Goal: Transaction & Acquisition: Obtain resource

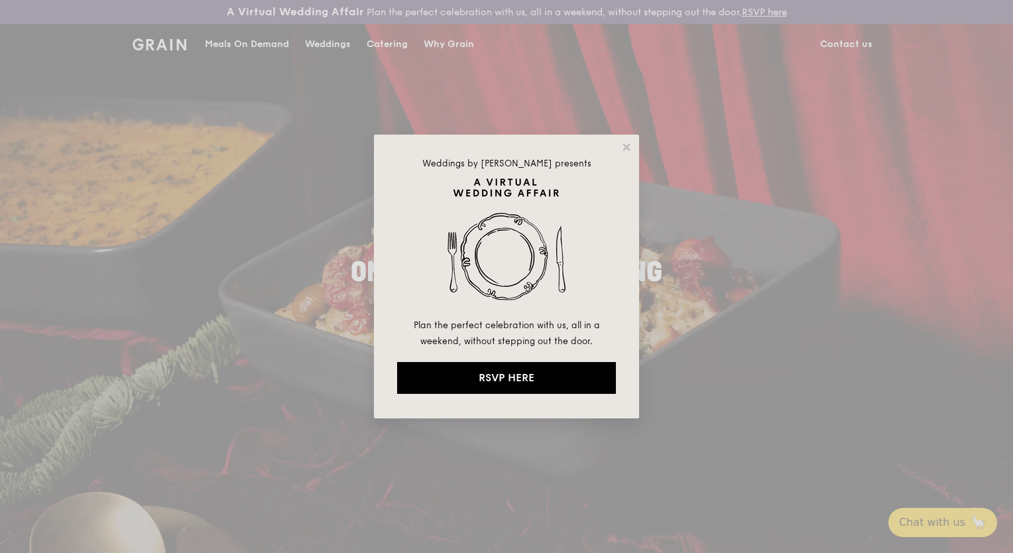
click at [636, 158] on div "Weddings by Grain presents Plan the perfect celebration with us, all in a weeke…" at bounding box center [506, 277] width 265 height 284
click at [627, 148] on icon at bounding box center [626, 146] width 7 height 7
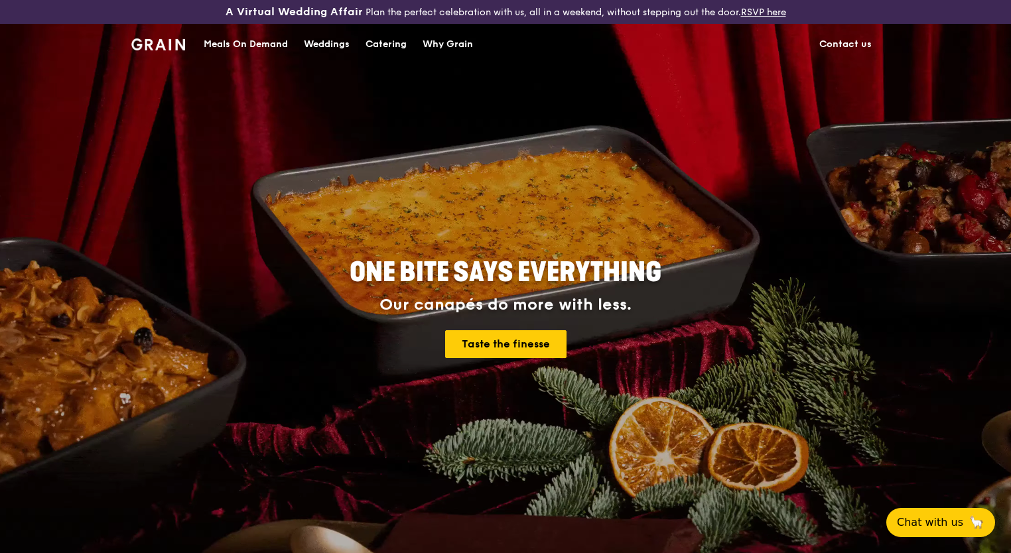
click at [393, 46] on div "Catering" at bounding box center [385, 45] width 41 height 40
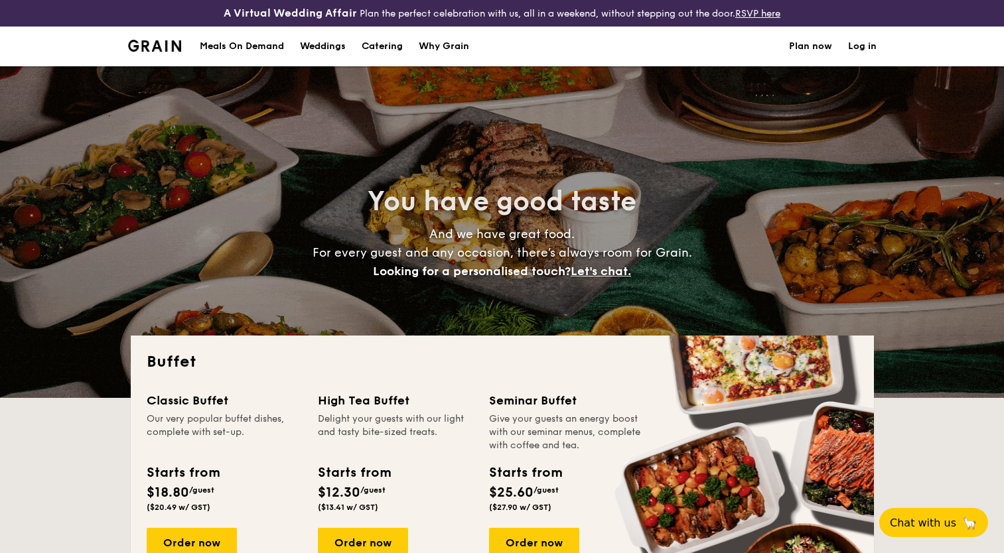
select select
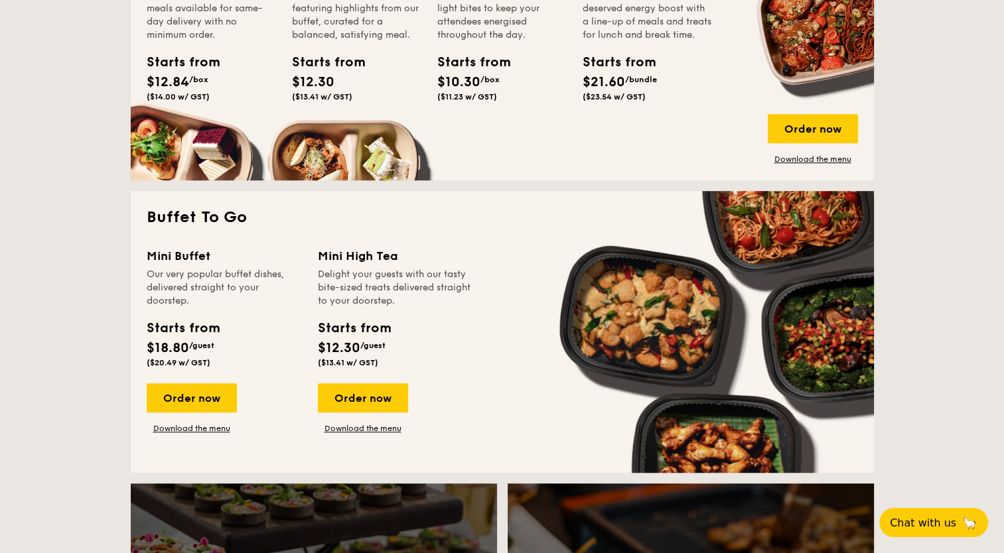
scroll to position [531, 0]
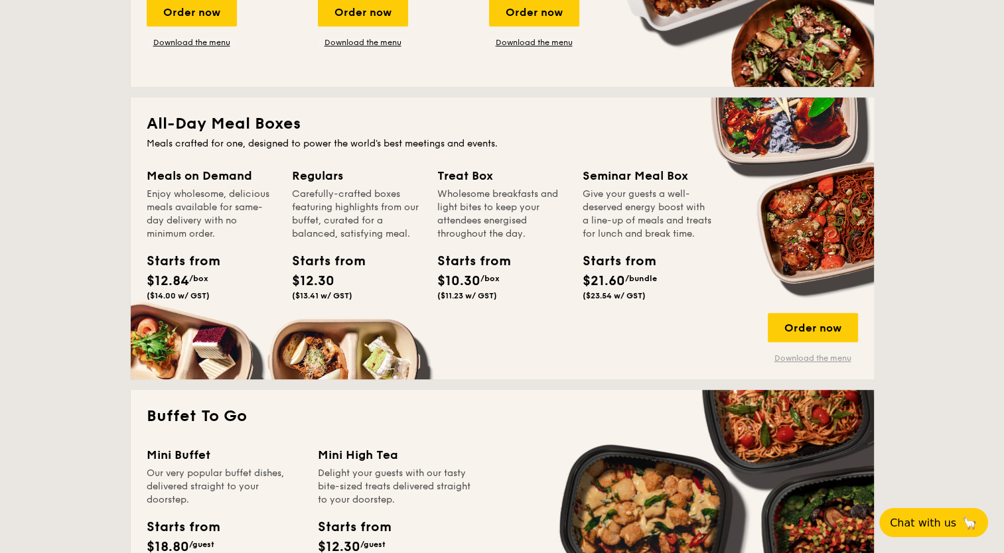
click at [820, 354] on link "Download the menu" at bounding box center [812, 358] width 90 height 11
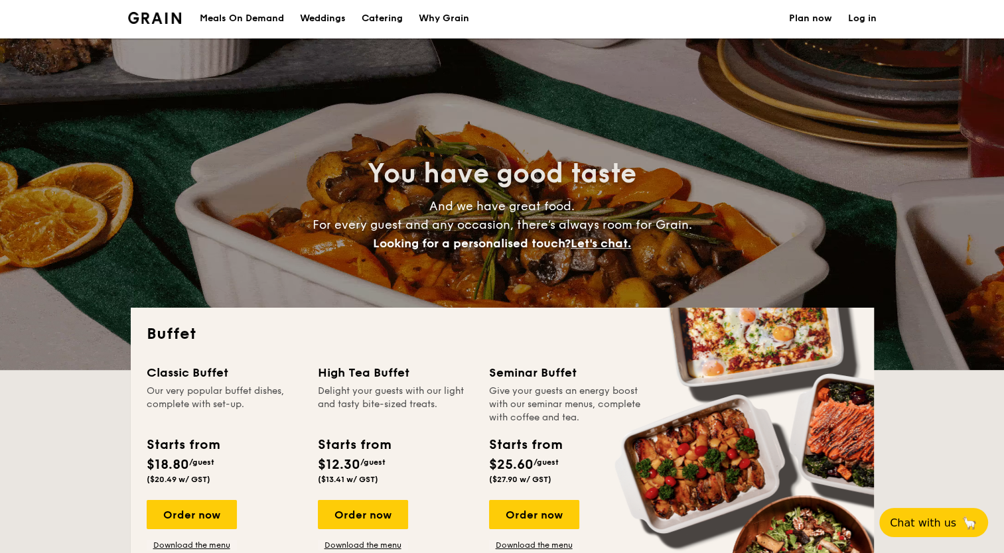
scroll to position [0, 0]
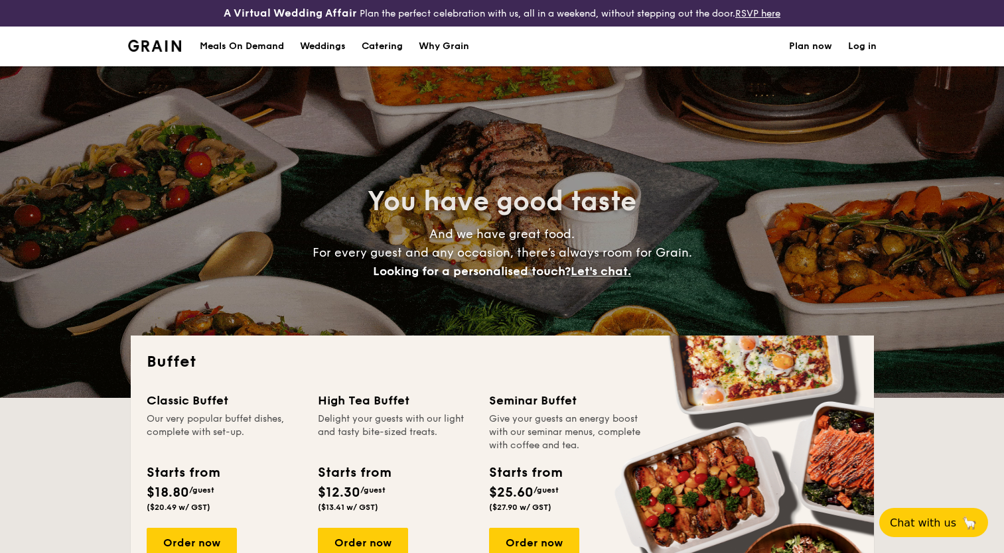
select select
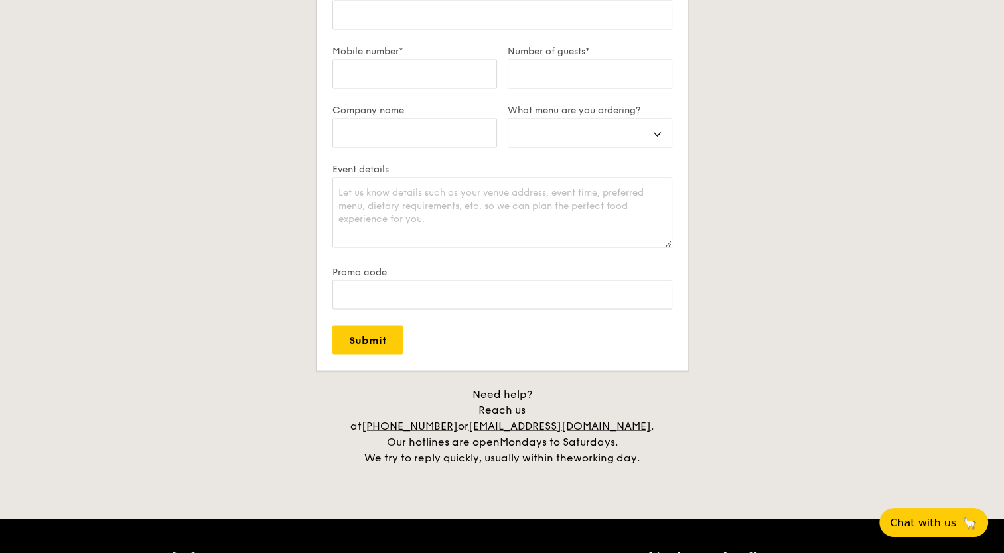
scroll to position [2587, 0]
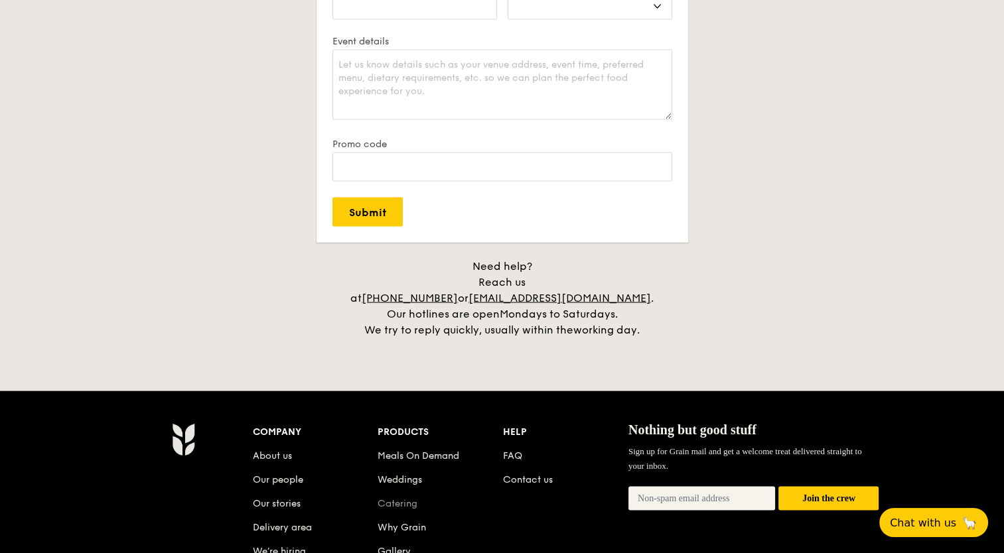
click at [408, 498] on link "Catering" at bounding box center [397, 503] width 40 height 11
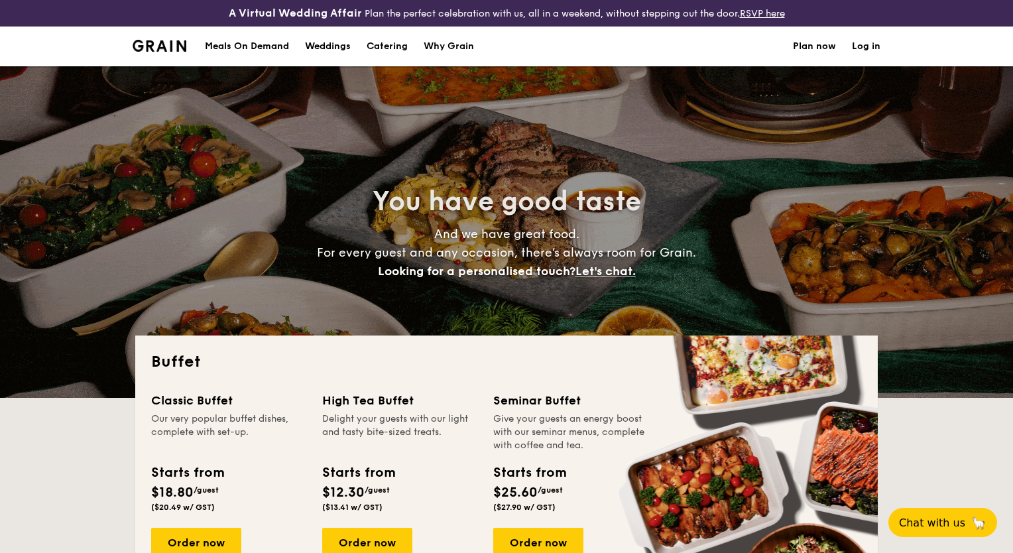
select select
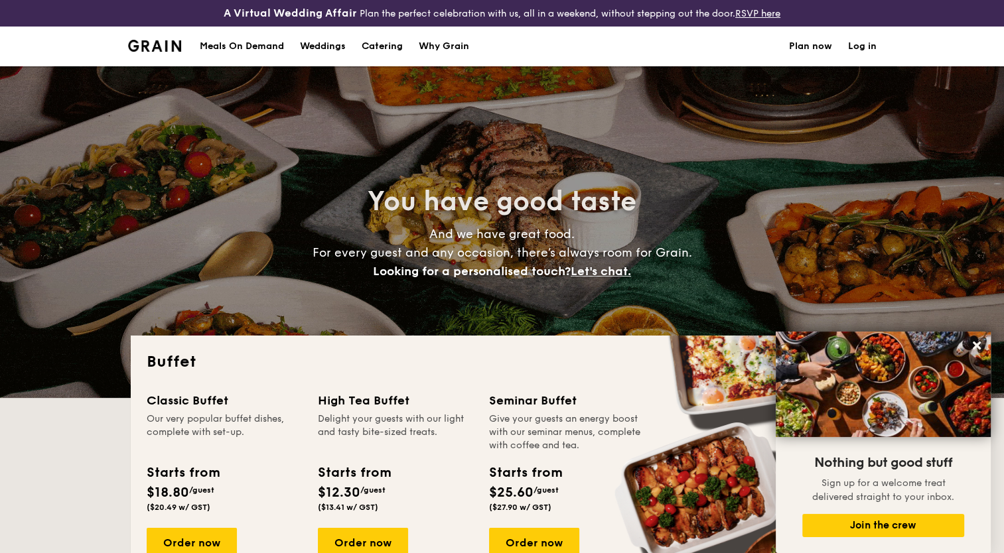
click at [447, 44] on div "Why Grain" at bounding box center [444, 47] width 50 height 40
